Goal: Ask a question

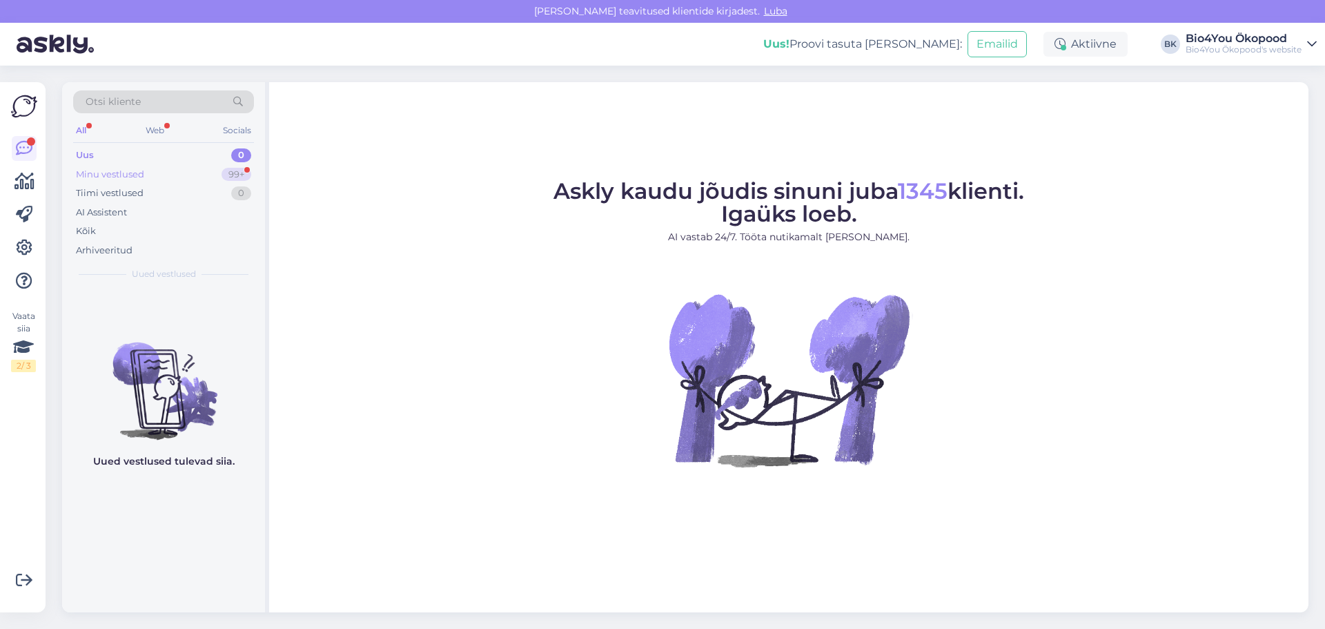
click at [143, 169] on div "Minu vestlused" at bounding box center [110, 175] width 68 height 14
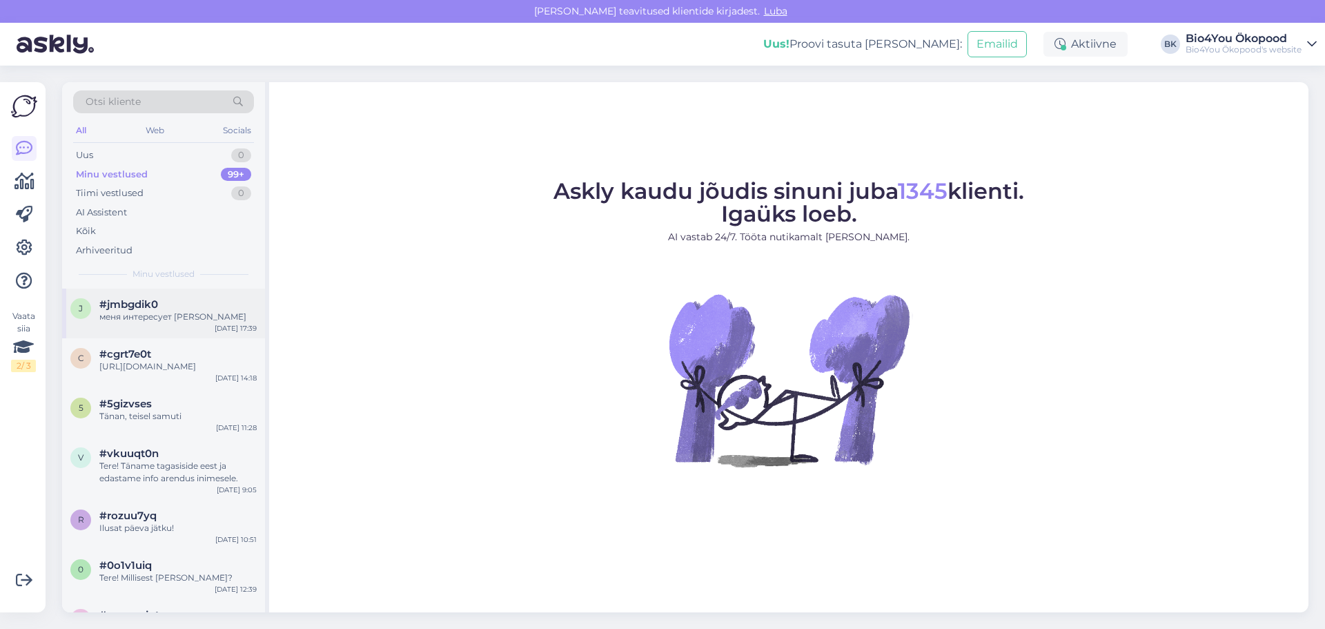
click at [171, 320] on div "меня интересует [PERSON_NAME]" at bounding box center [177, 316] width 157 height 12
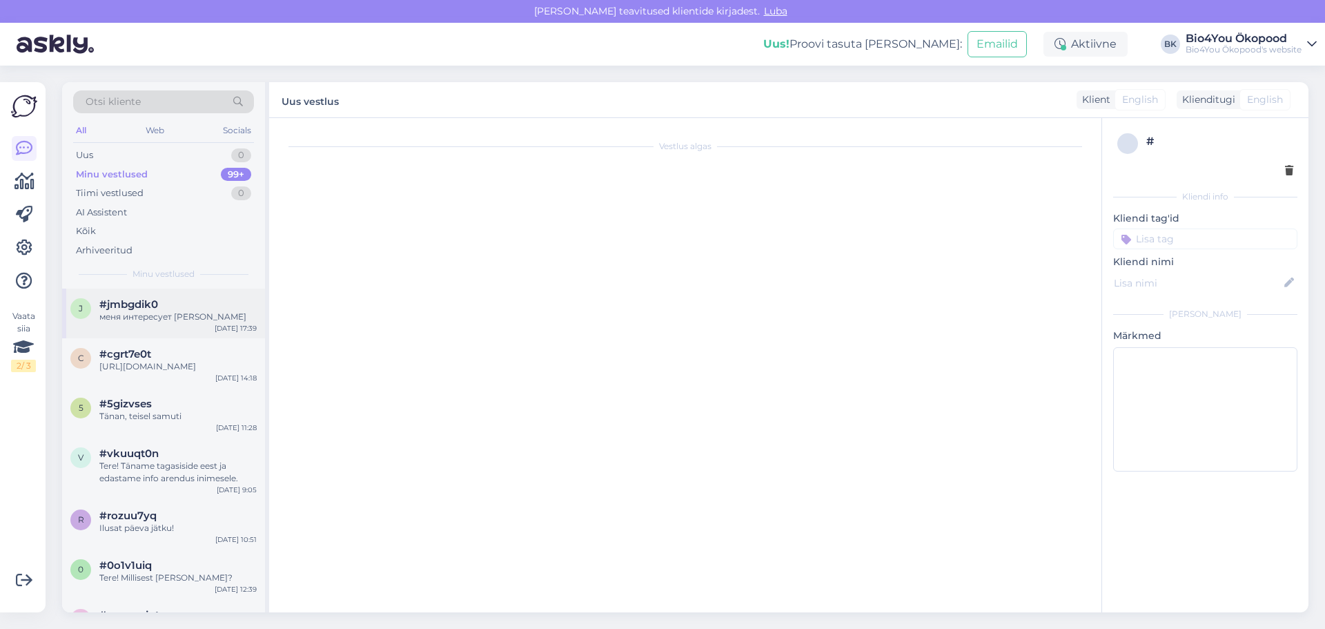
scroll to position [756, 0]
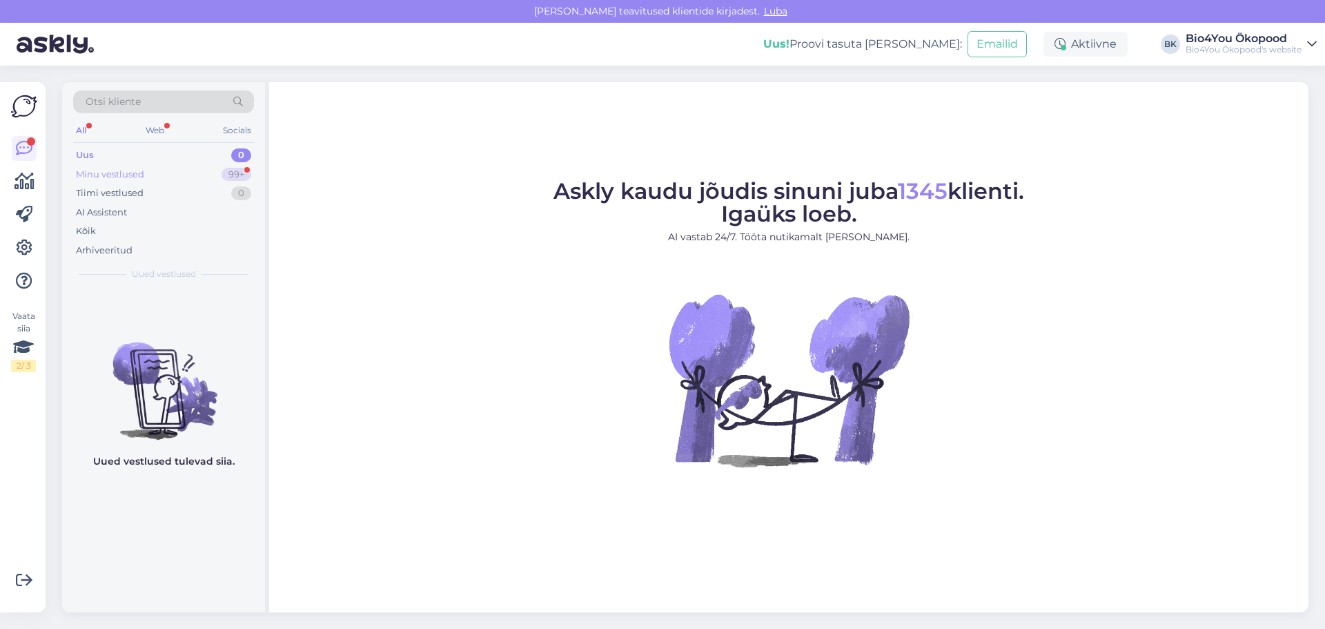
click at [161, 166] on div "Minu vestlused 99+" at bounding box center [163, 174] width 181 height 19
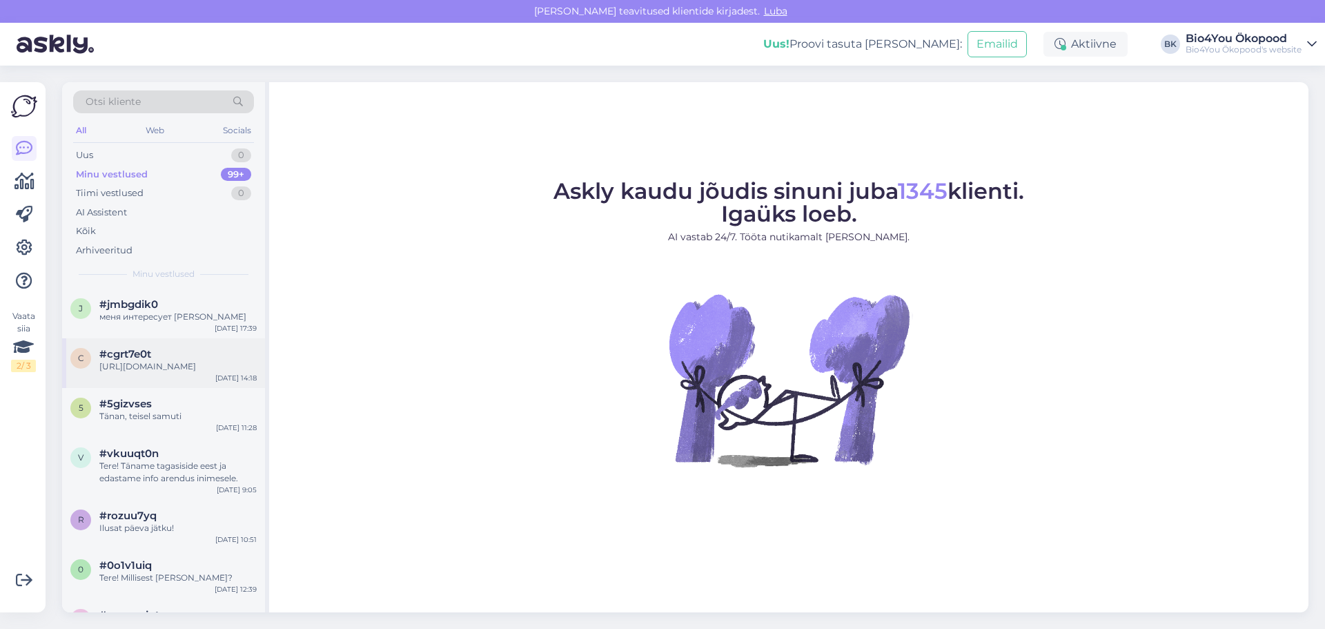
click at [162, 373] on div "[URL][DOMAIN_NAME]" at bounding box center [177, 366] width 157 height 12
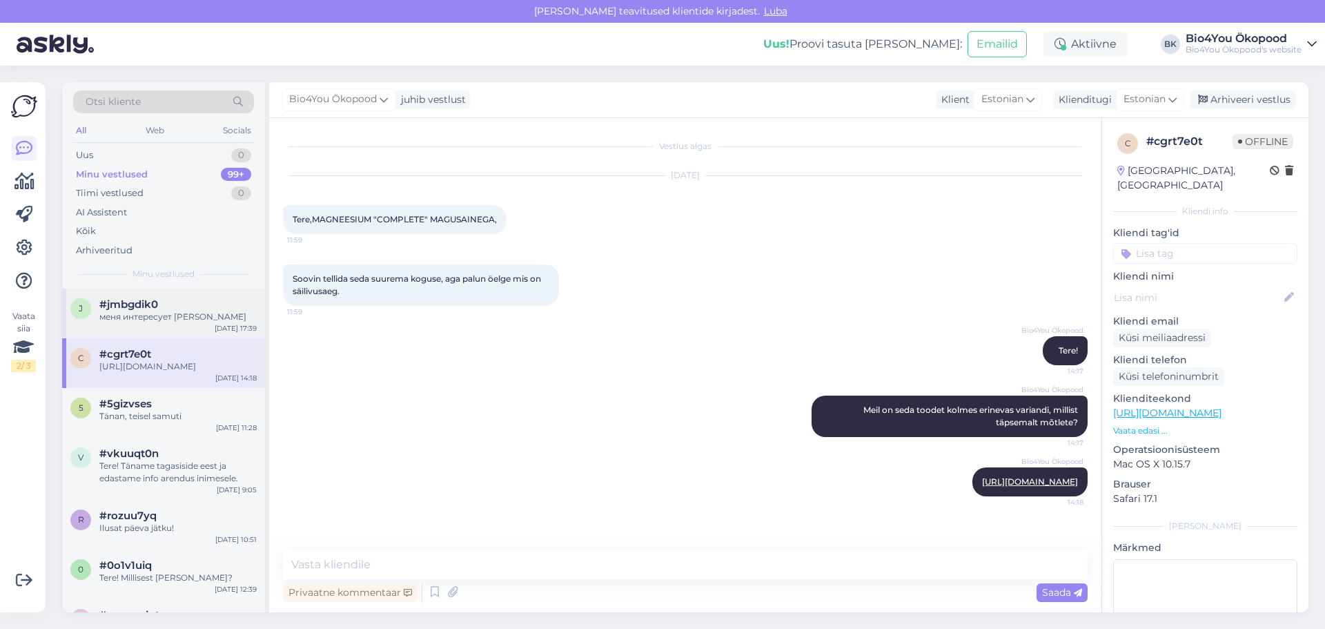
click at [184, 312] on div "меня интересует [PERSON_NAME]" at bounding box center [177, 316] width 157 height 12
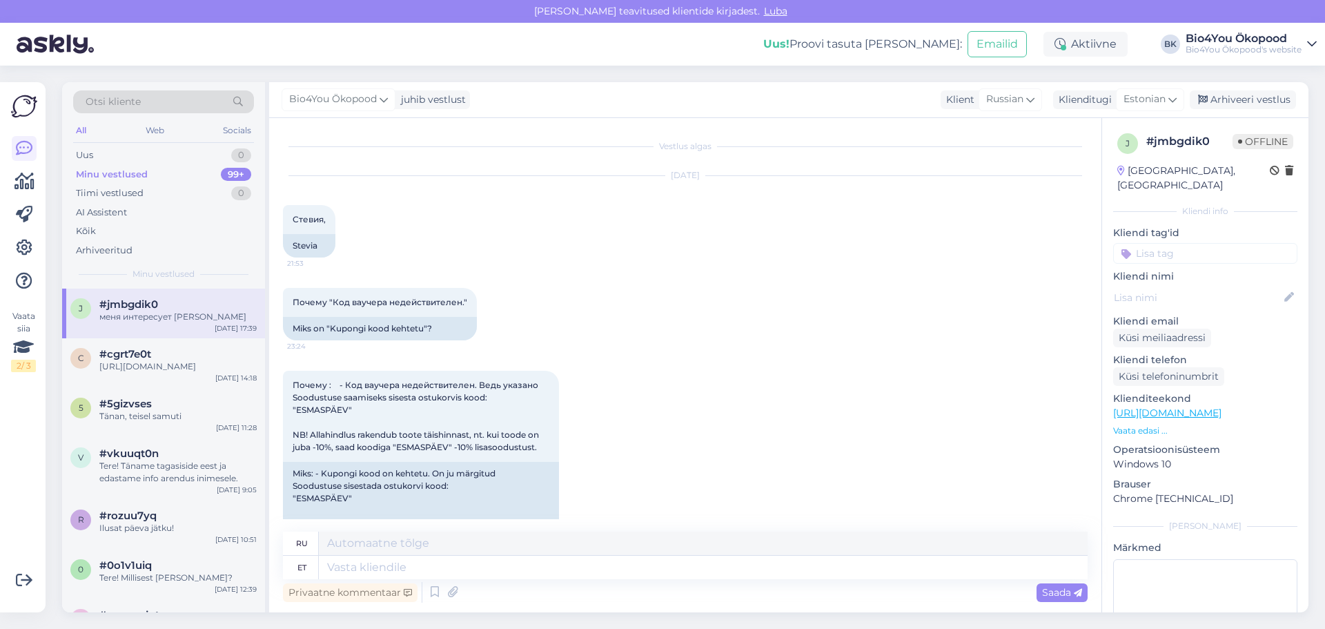
scroll to position [756, 0]
